Goal: Task Accomplishment & Management: Manage account settings

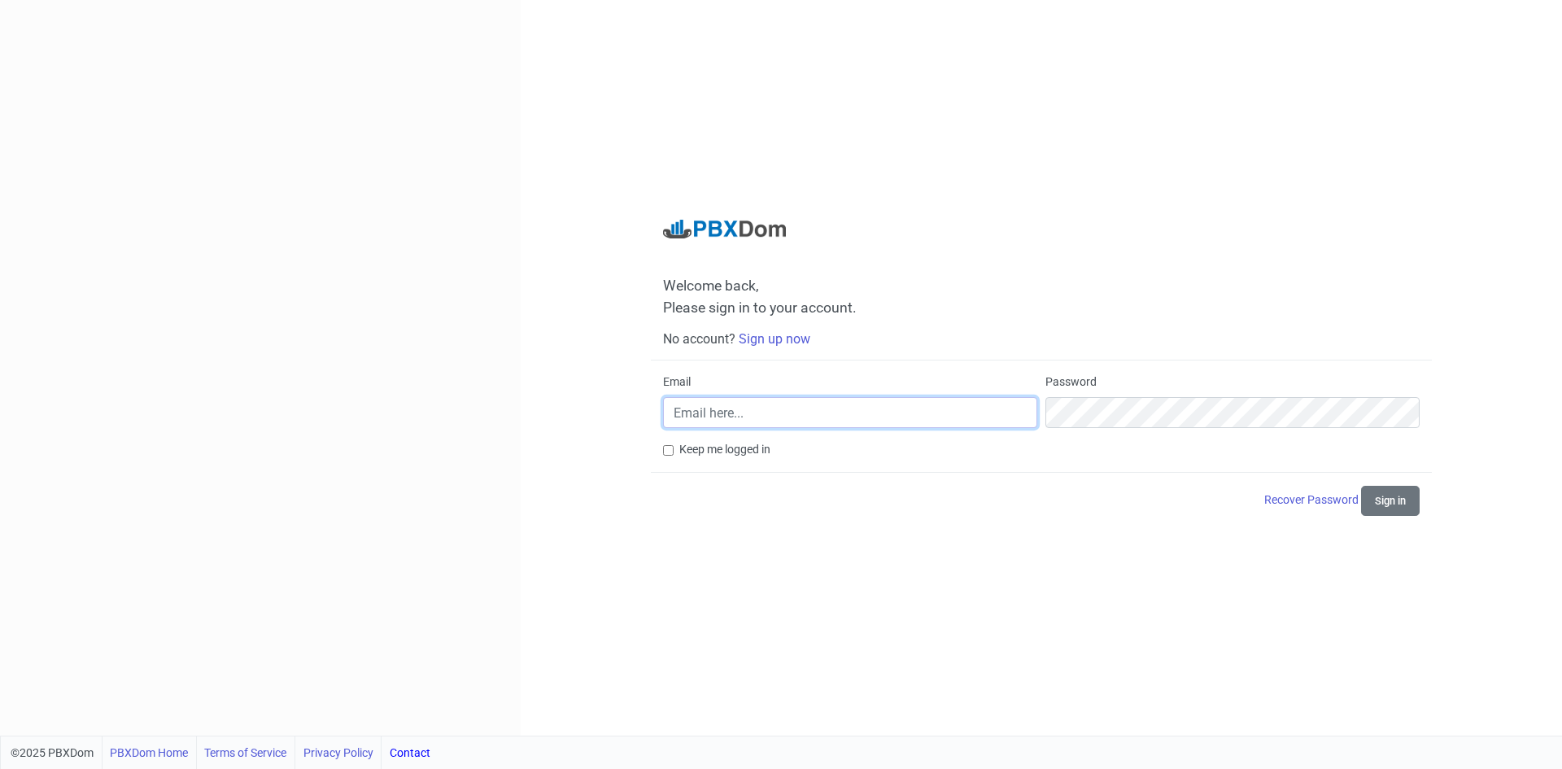
click at [823, 421] on input "Email" at bounding box center [850, 412] width 374 height 31
type input "[EMAIL_ADDRESS][DOMAIN_NAME]"
click at [1391, 506] on button "Sign in" at bounding box center [1390, 501] width 59 height 30
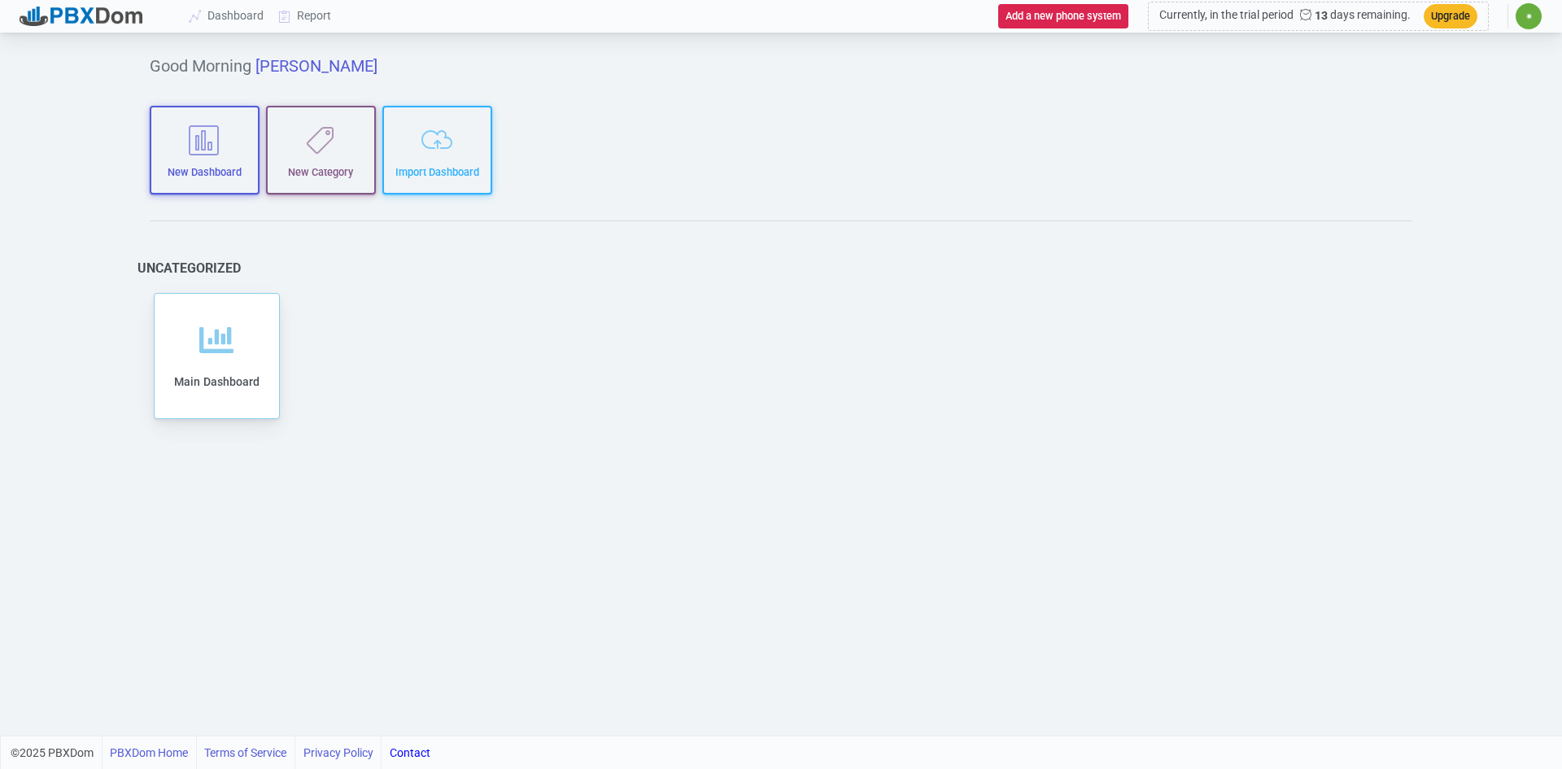
click at [1527, 19] on span "✷" at bounding box center [1529, 16] width 7 height 10
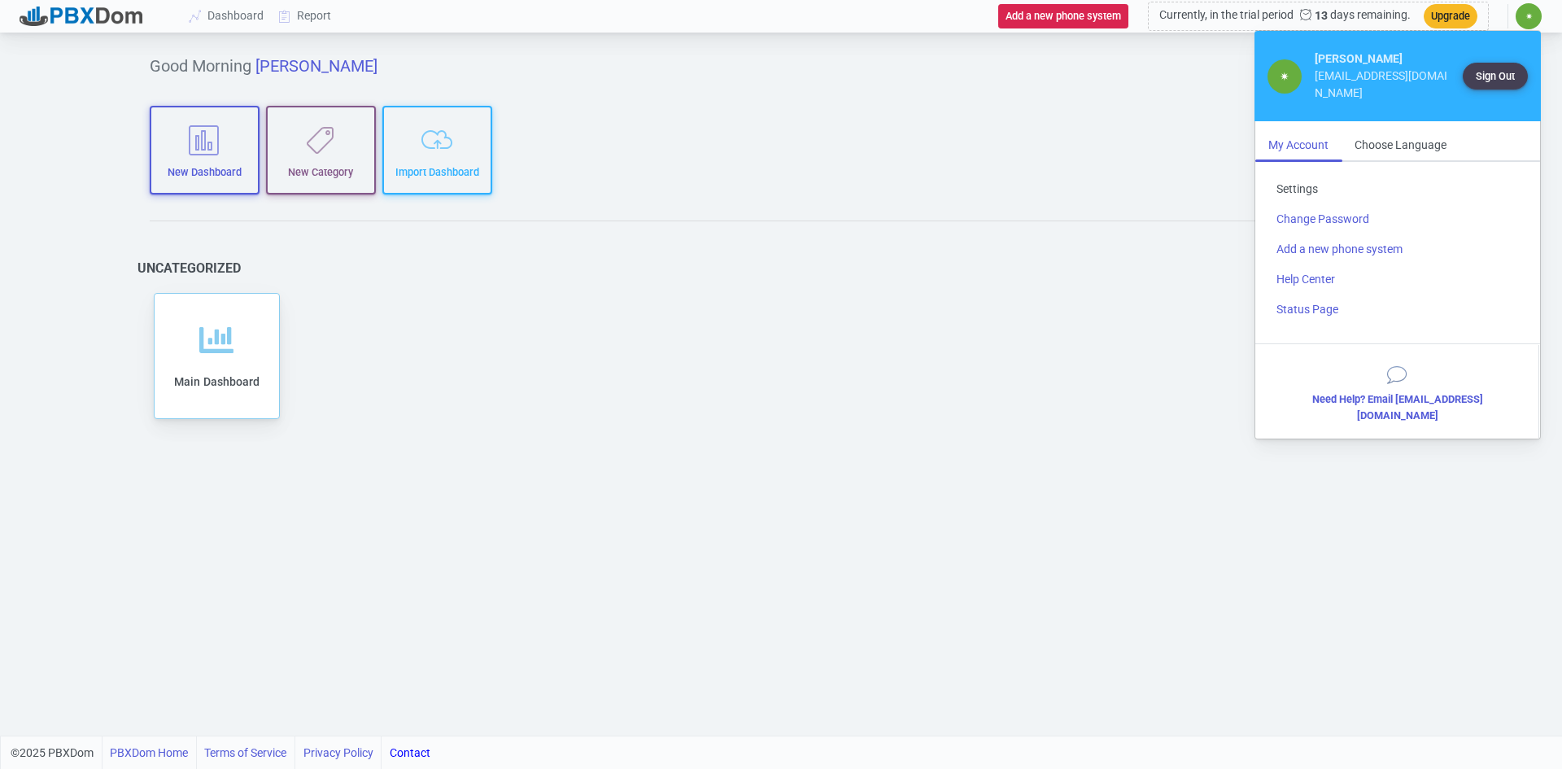
click at [1297, 175] on link "Settings" at bounding box center [1398, 189] width 269 height 30
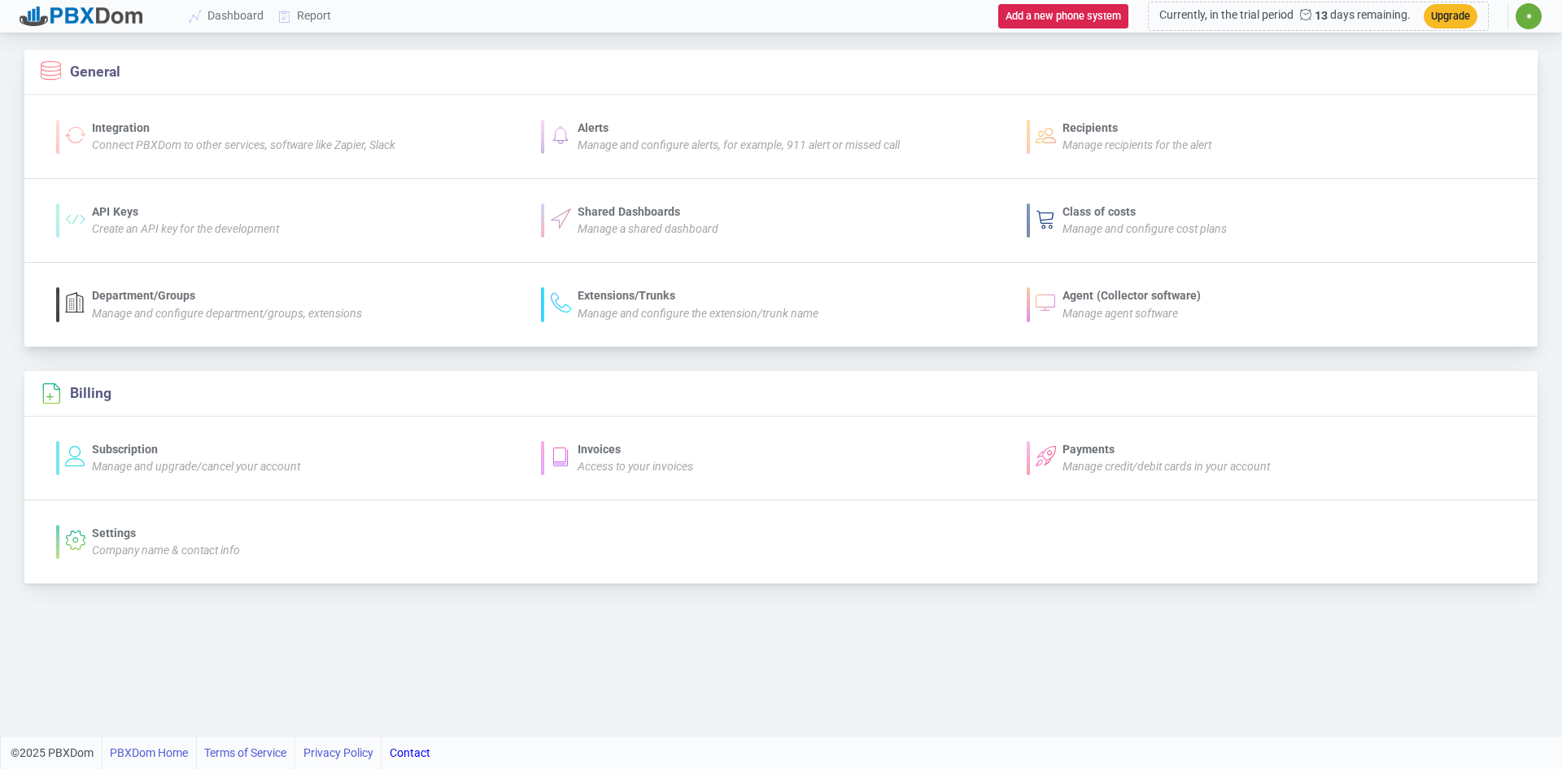
click at [1104, 307] on icon "Manage agent software" at bounding box center [1121, 313] width 116 height 13
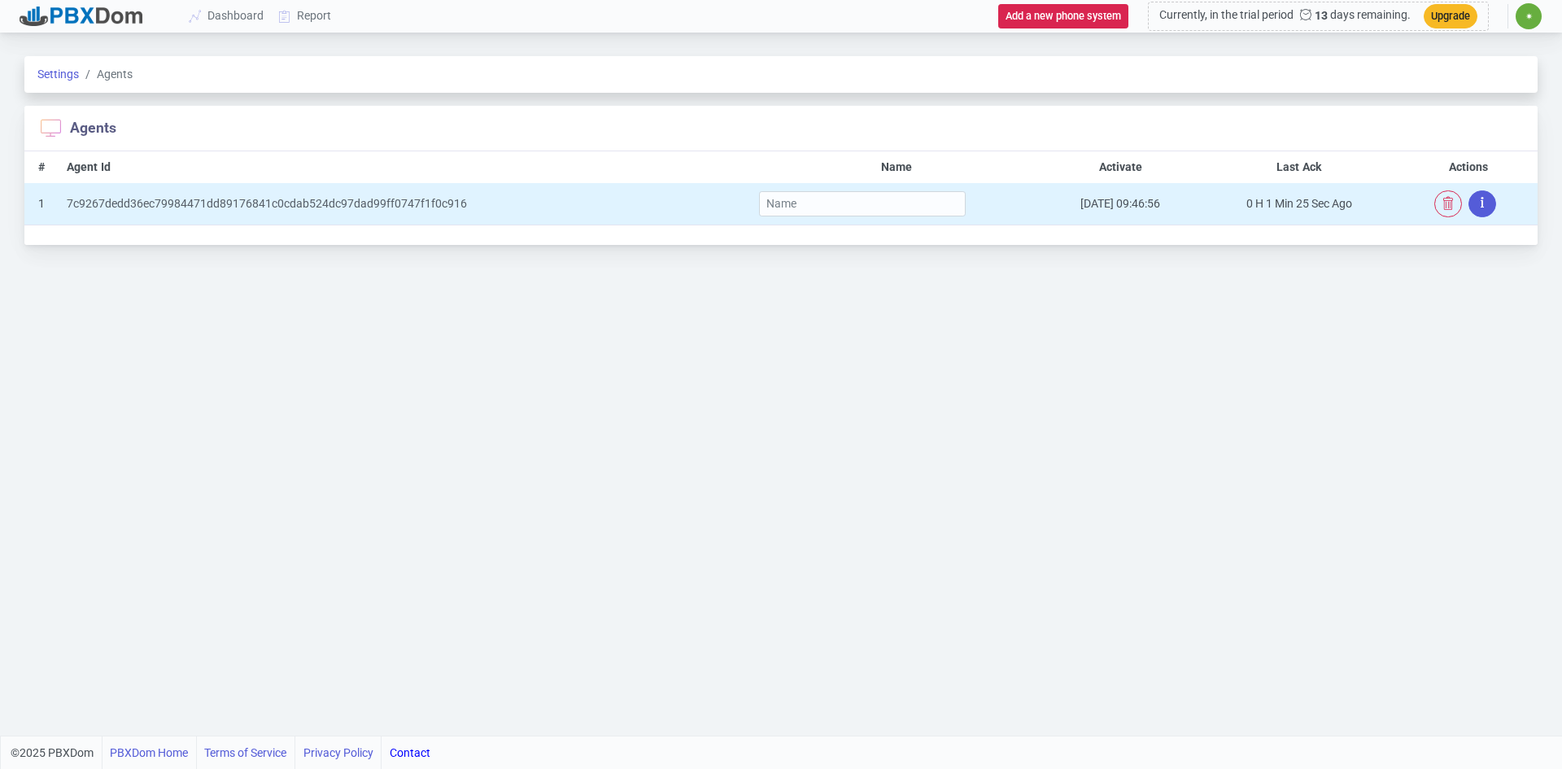
click at [1480, 204] on button "button" at bounding box center [1483, 203] width 28 height 27
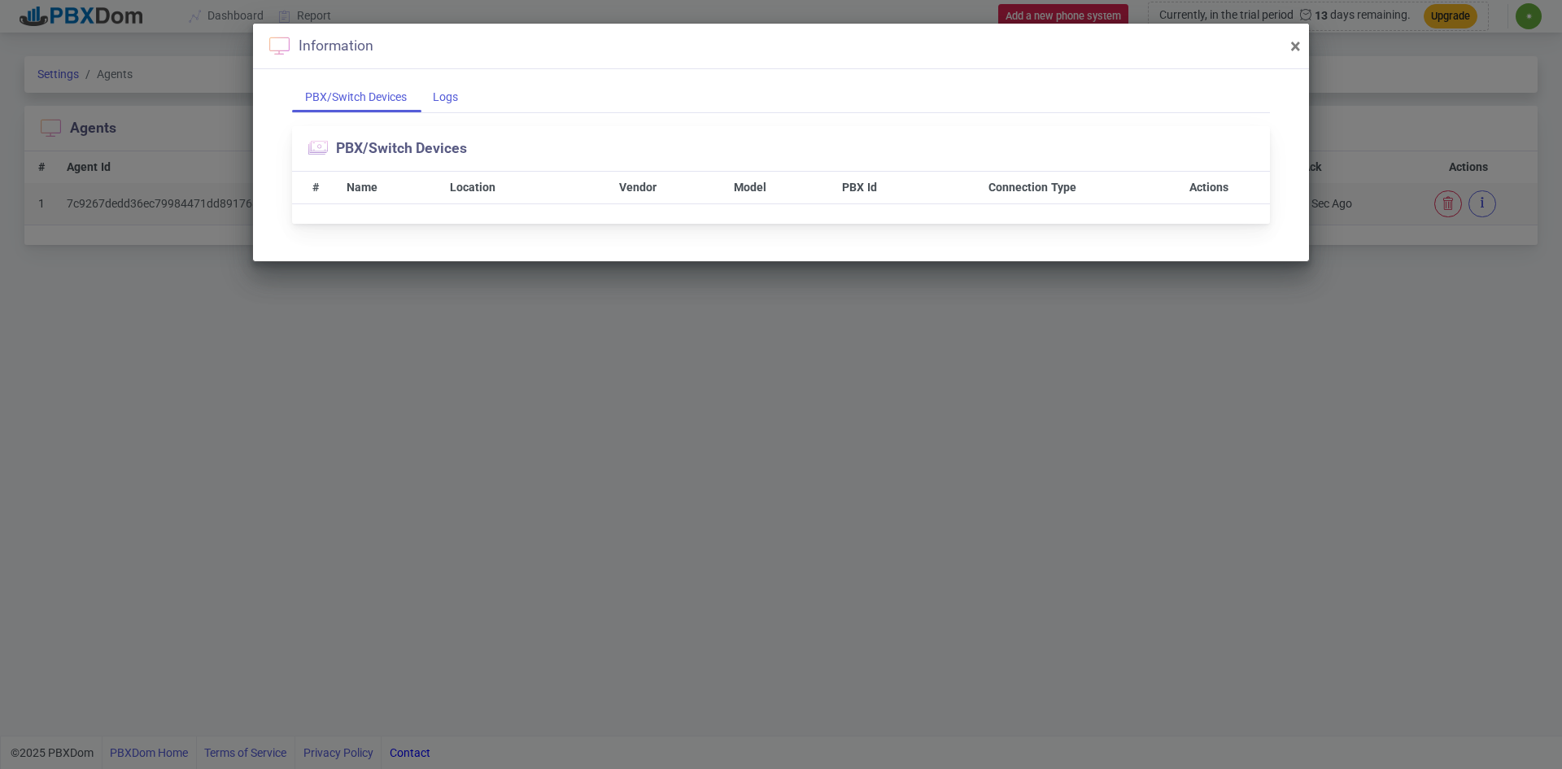
click at [442, 104] on div "Logs" at bounding box center [445, 97] width 51 height 30
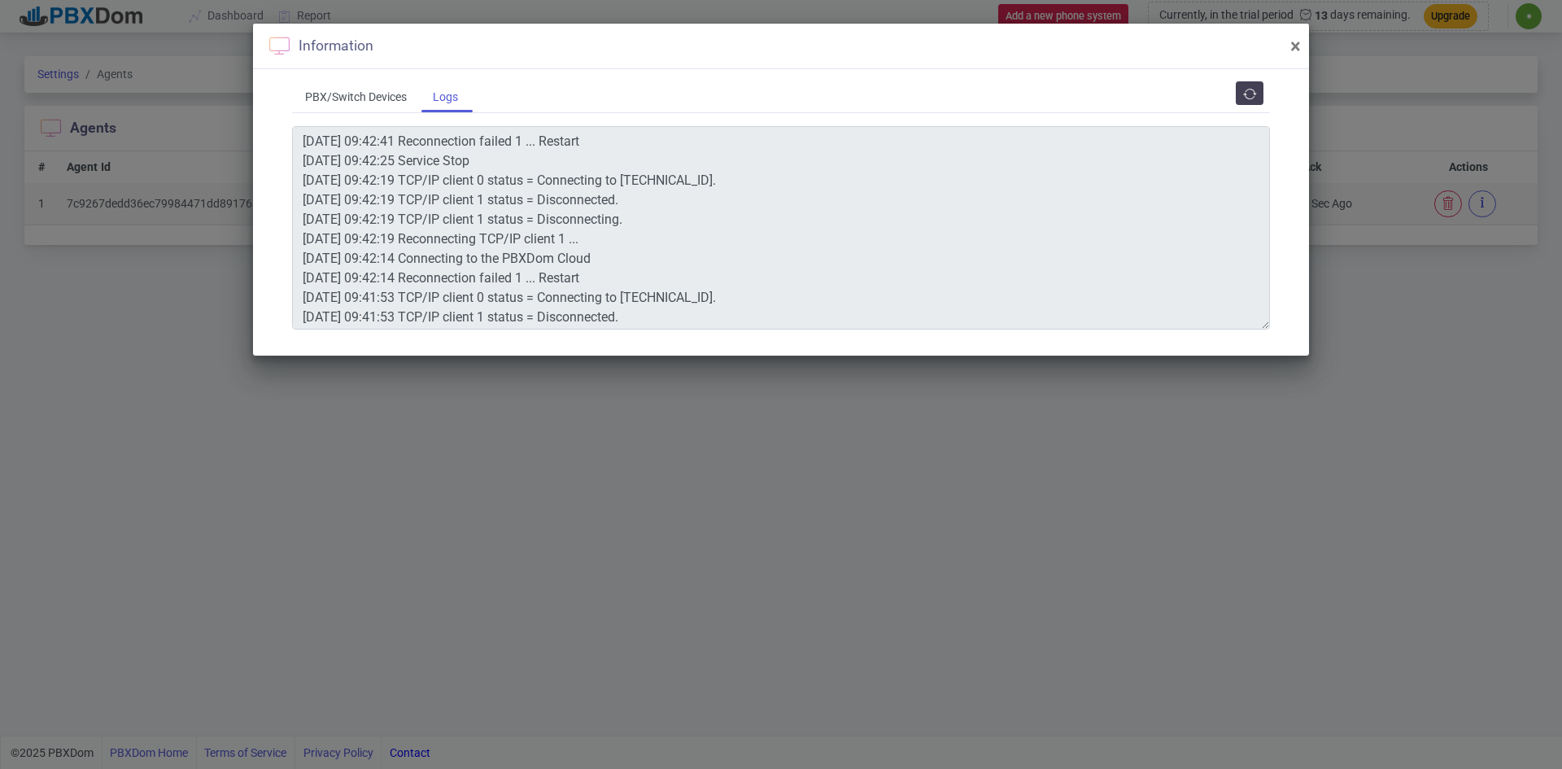
click at [1289, 51] on div "Information ×" at bounding box center [781, 47] width 1056 height 46
click at [1294, 48] on span "×" at bounding box center [1296, 46] width 11 height 23
type textarea "[DATE] 09:42:41 Reconnection failed 1 ... Restart [DATE] 09:42:25 Service Stop …"
